Goal: Check status: Check status

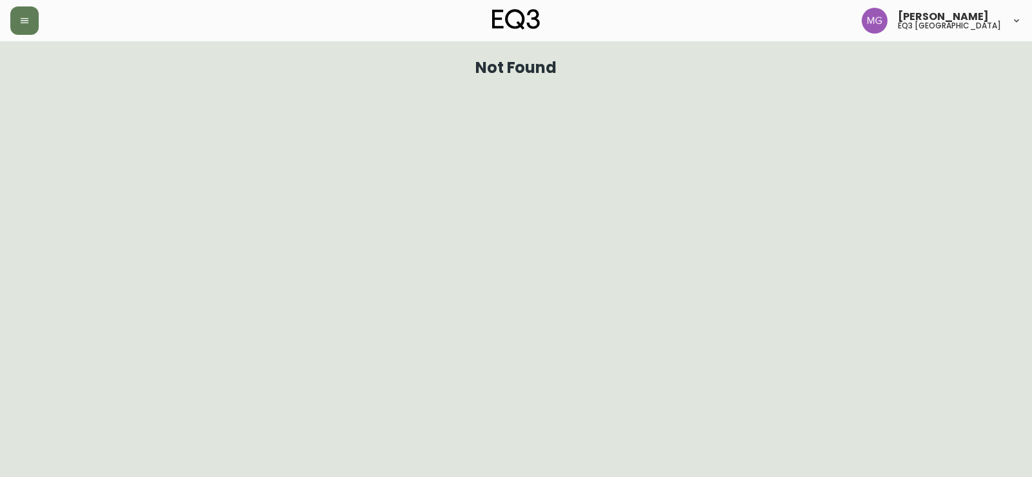
click at [12, 17] on button "button" at bounding box center [24, 20] width 28 height 28
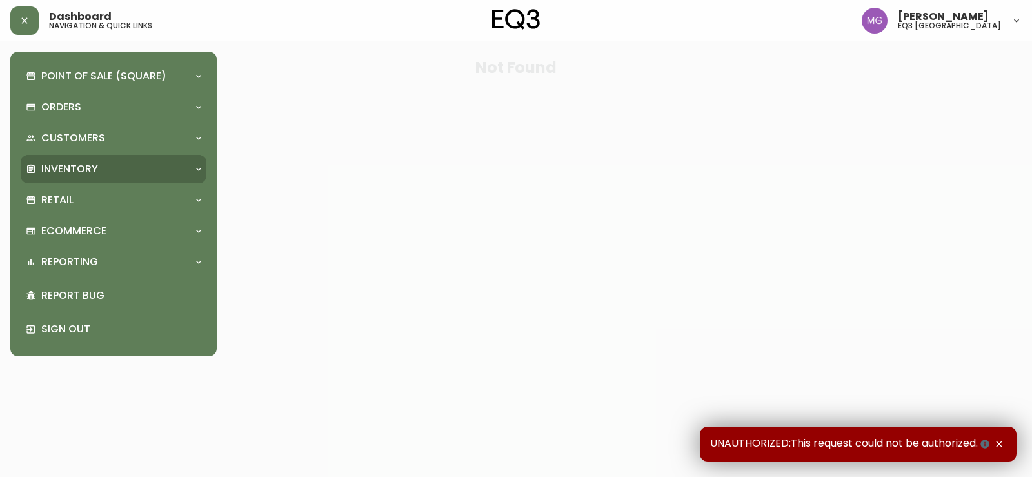
click at [54, 165] on p "Inventory" at bounding box center [69, 169] width 57 height 14
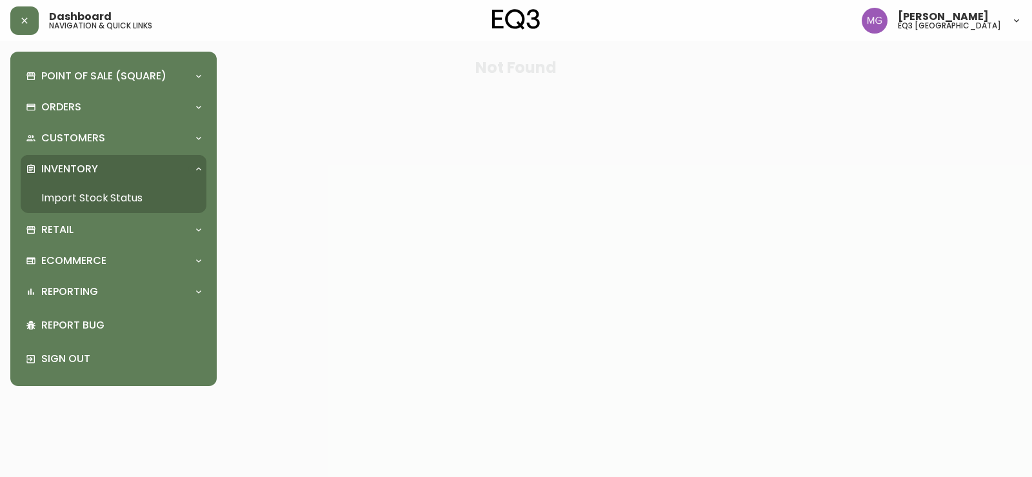
click at [94, 199] on link "Import Stock Status" at bounding box center [114, 198] width 186 height 30
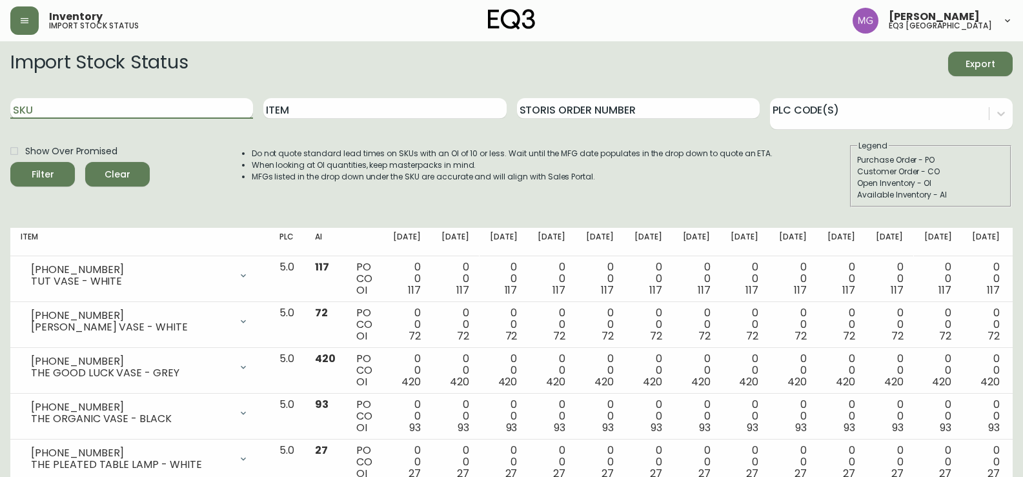
click at [141, 113] on input "SKU" at bounding box center [131, 108] width 243 height 21
paste input "[PHONE_NUMBER]"
type input "[PHONE_NUMBER]"
click at [10, 162] on button "Filter" at bounding box center [42, 174] width 65 height 25
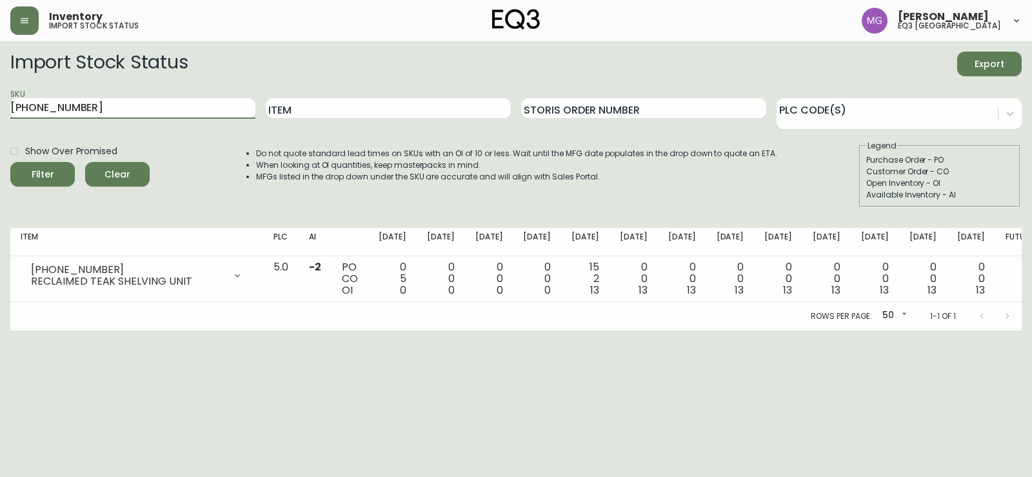
drag, startPoint x: 131, startPoint y: 107, endPoint x: 0, endPoint y: 117, distance: 131.3
click at [0, 117] on main "Import Stock Status Export SKU [PHONE_NUMBER] Item Storis Order Number PLC Code…" at bounding box center [516, 185] width 1032 height 289
paste input "[PHONE_NUMBER]"
type input "[PHONE_NUMBER]"
click at [10, 162] on button "Filter" at bounding box center [42, 174] width 65 height 25
